Goal: Find specific page/section: Find specific page/section

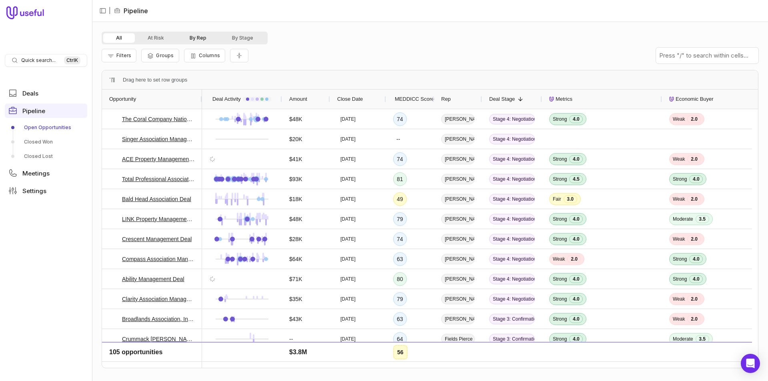
click at [198, 42] on button "By Rep" at bounding box center [198, 38] width 42 height 10
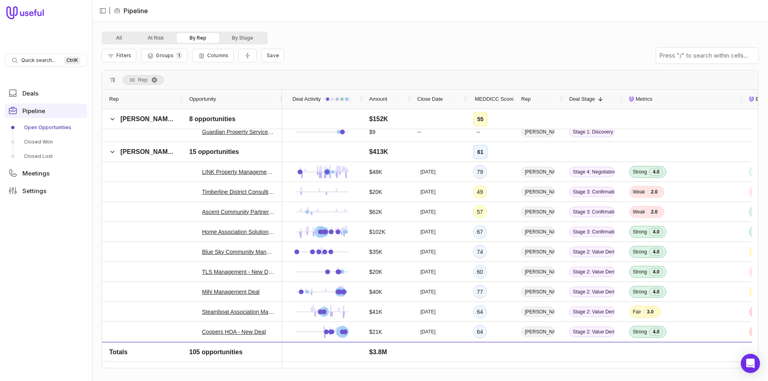
click at [493, 99] on span "MEDDICC Score" at bounding box center [494, 99] width 39 height 10
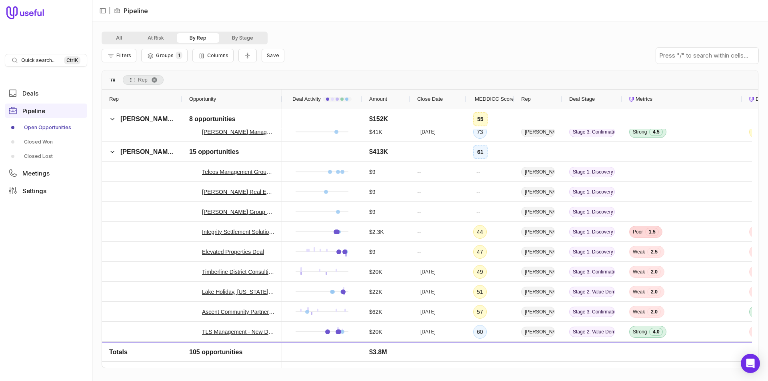
click at [493, 99] on span "MEDDICC Score" at bounding box center [494, 99] width 39 height 10
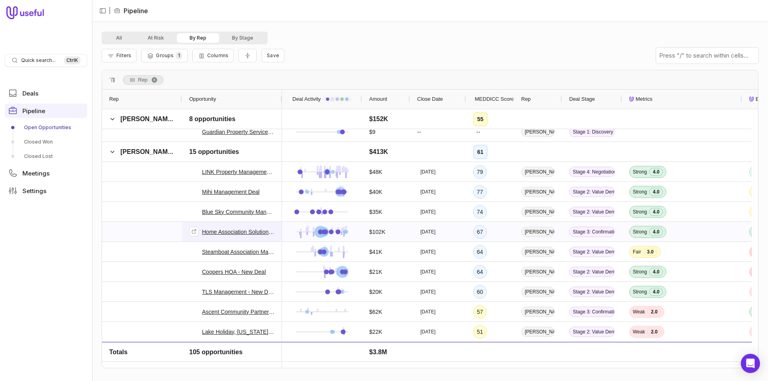
click at [242, 234] on link "Home Association Solutions, LLC - New Deal" at bounding box center [238, 232] width 73 height 10
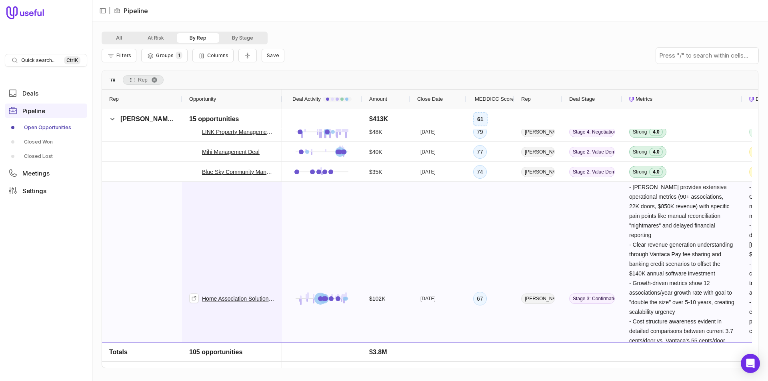
click at [202, 188] on span "Home Association Solutions, LLC - New Deal" at bounding box center [232, 298] width 86 height 232
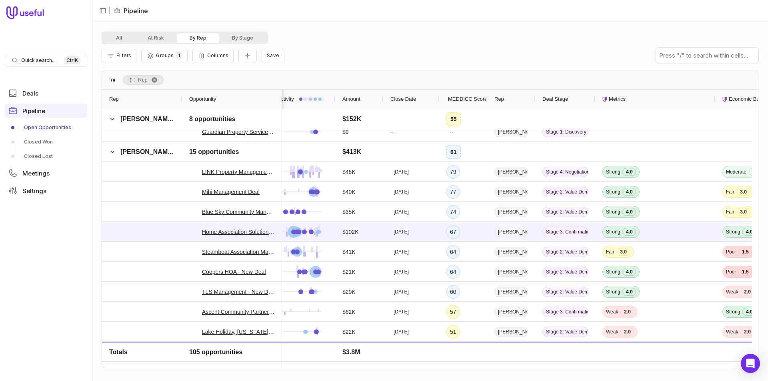
scroll to position [0, 35]
